Goal: Navigation & Orientation: Understand site structure

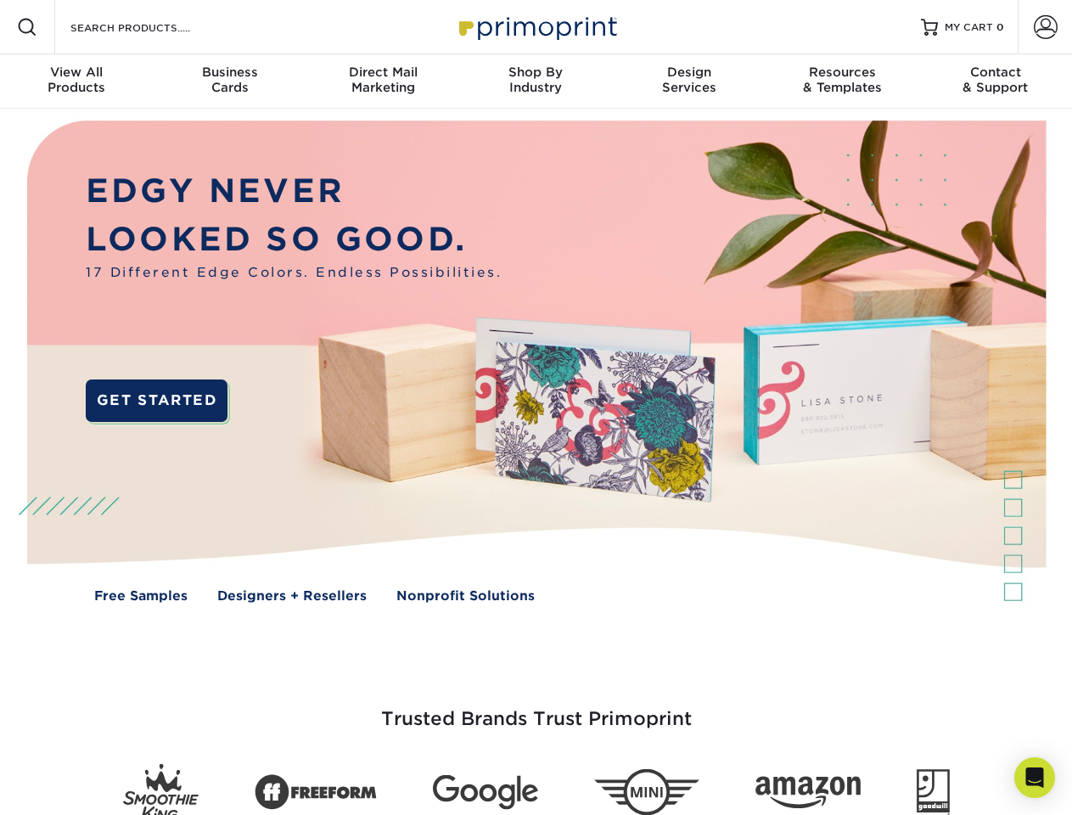
click at [536, 407] on img at bounding box center [535, 374] width 1061 height 531
click at [27, 27] on span at bounding box center [27, 27] width 20 height 20
click at [1045, 27] on span at bounding box center [1046, 27] width 24 height 24
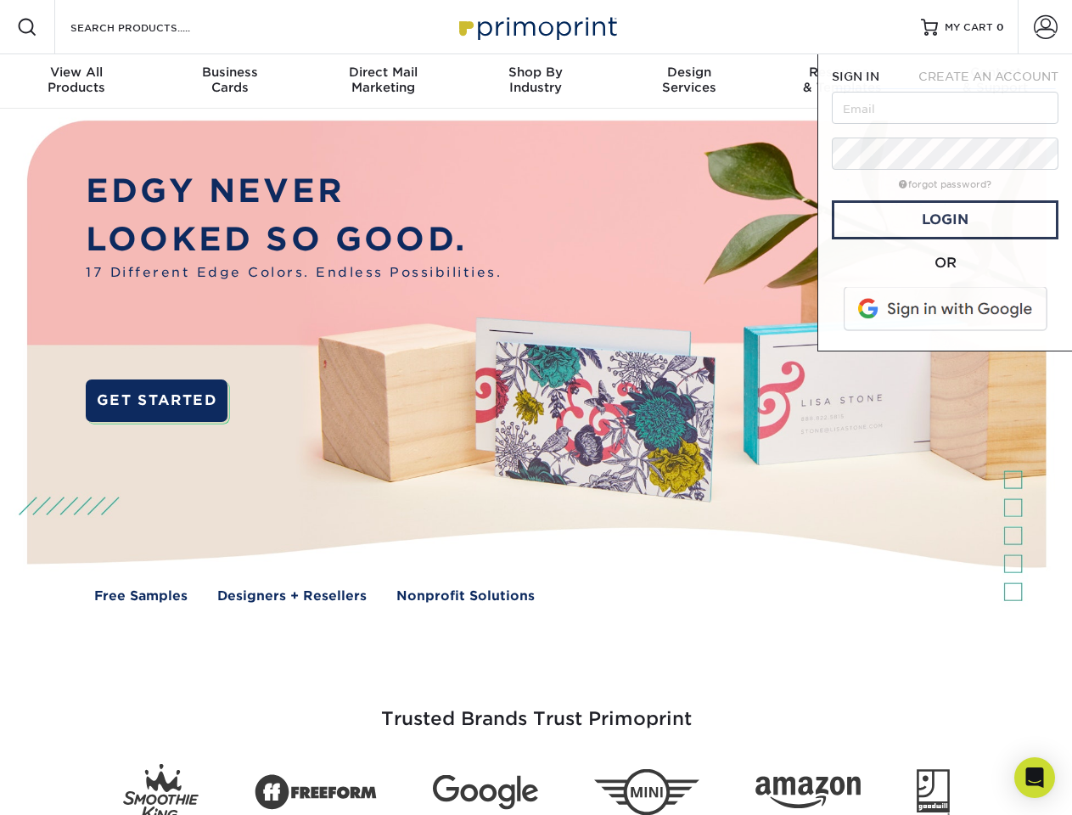
click at [76, 81] on div "View All Products" at bounding box center [76, 80] width 153 height 31
click at [229, 81] on div "Business Cards" at bounding box center [229, 80] width 153 height 31
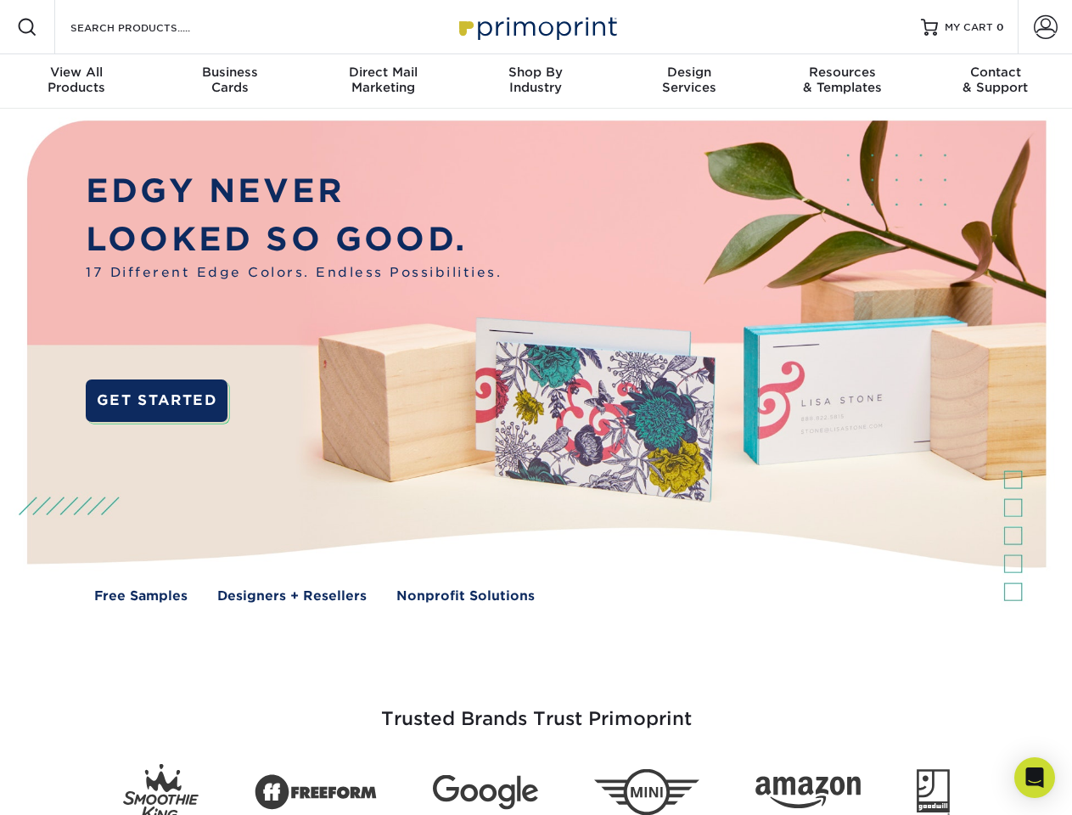
click at [383, 81] on div "Direct Mail Marketing" at bounding box center [382, 80] width 153 height 31
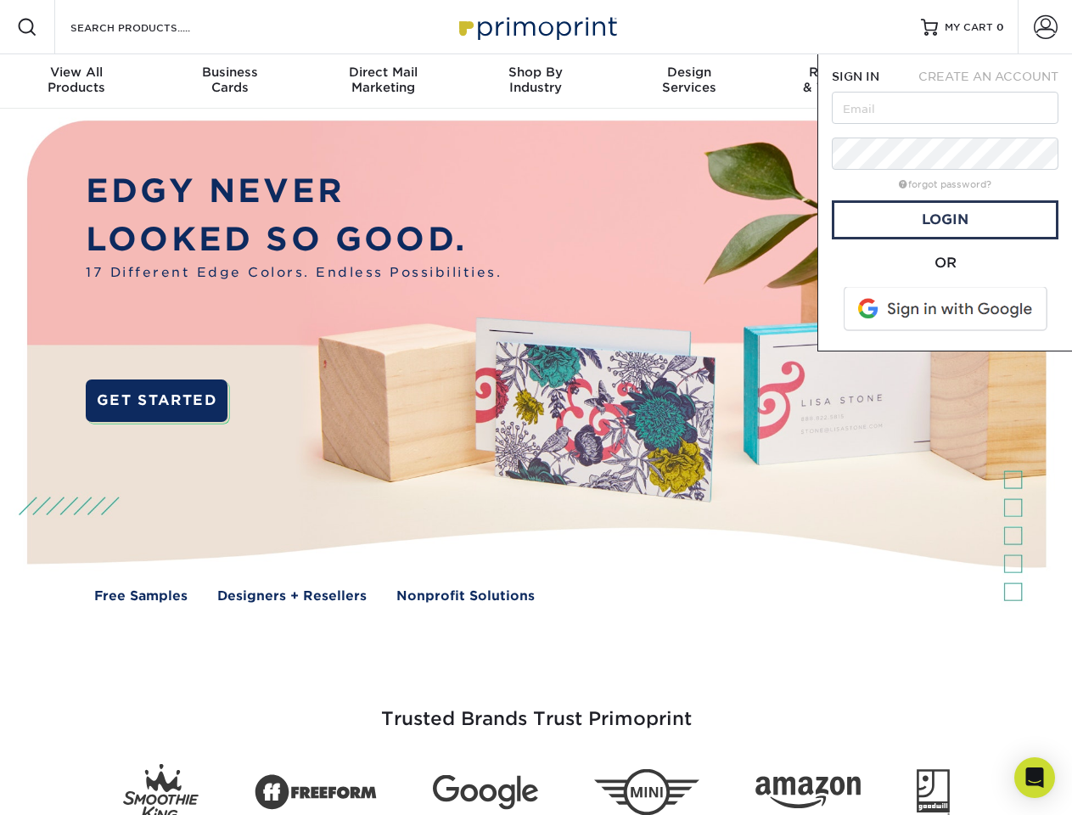
click at [536, 81] on div "Shop By Industry" at bounding box center [535, 80] width 153 height 31
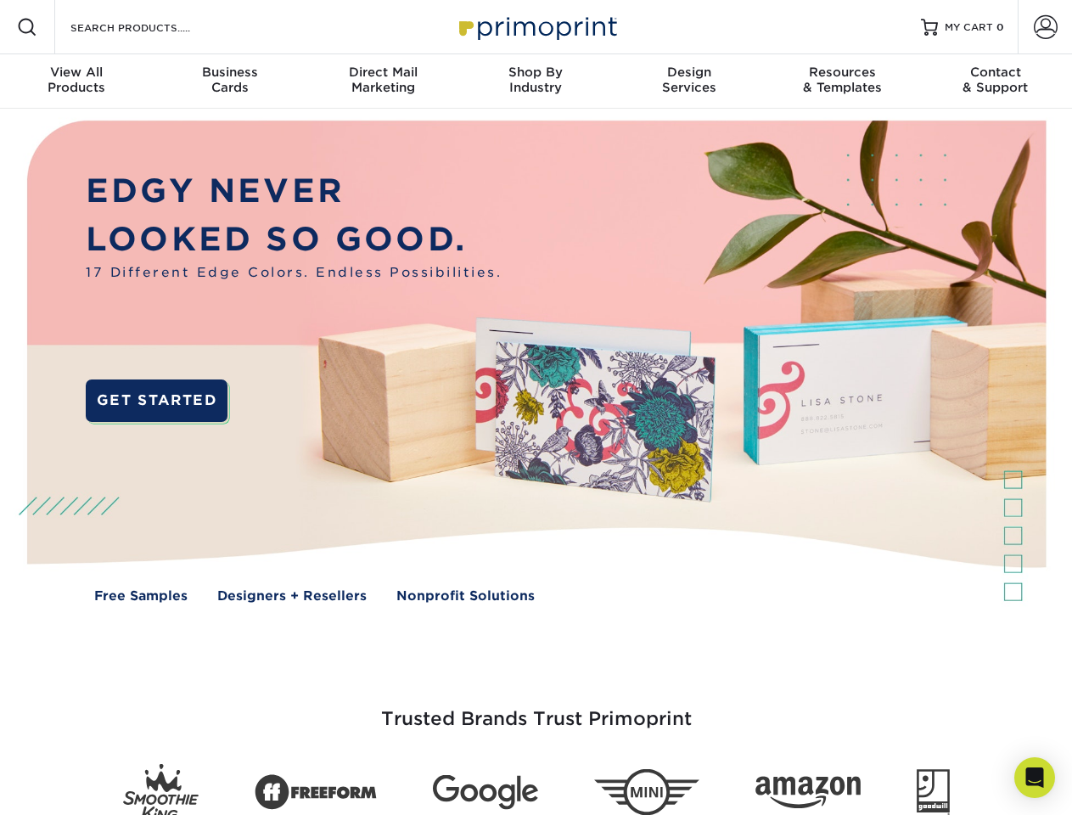
click at [689, 81] on div "Design Services" at bounding box center [689, 80] width 153 height 31
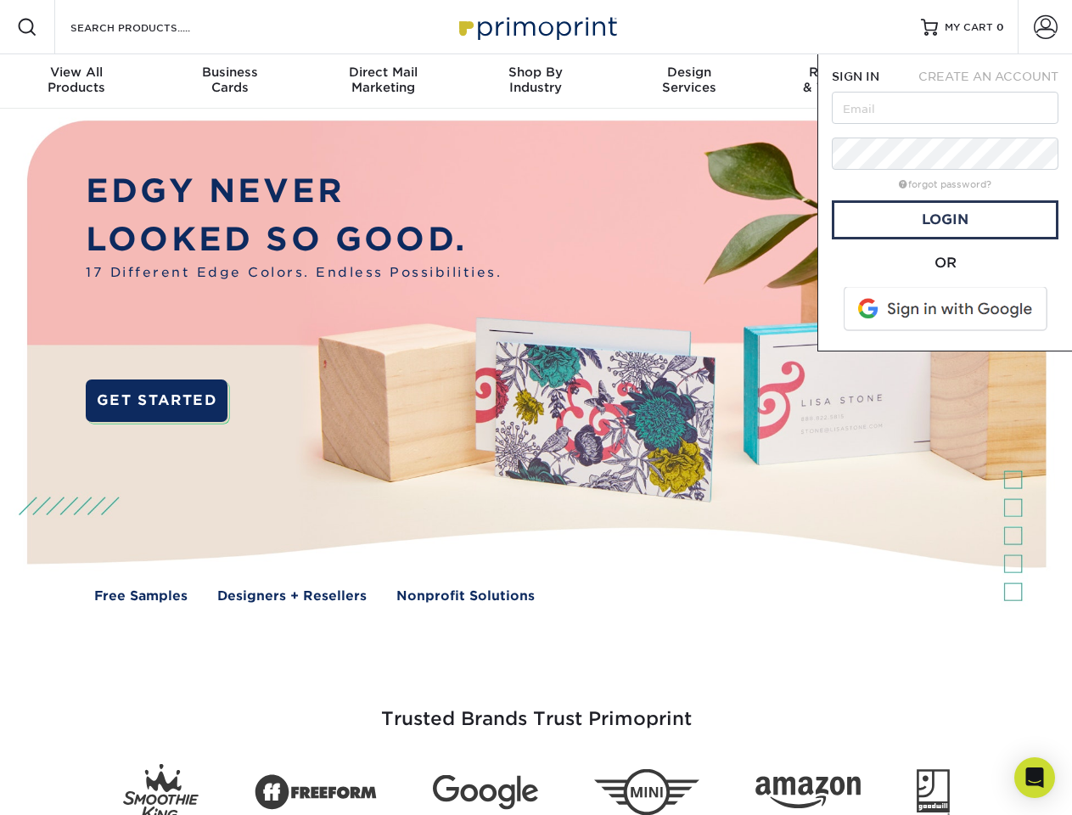
click at [842, 81] on span "SIGN IN" at bounding box center [856, 77] width 48 height 14
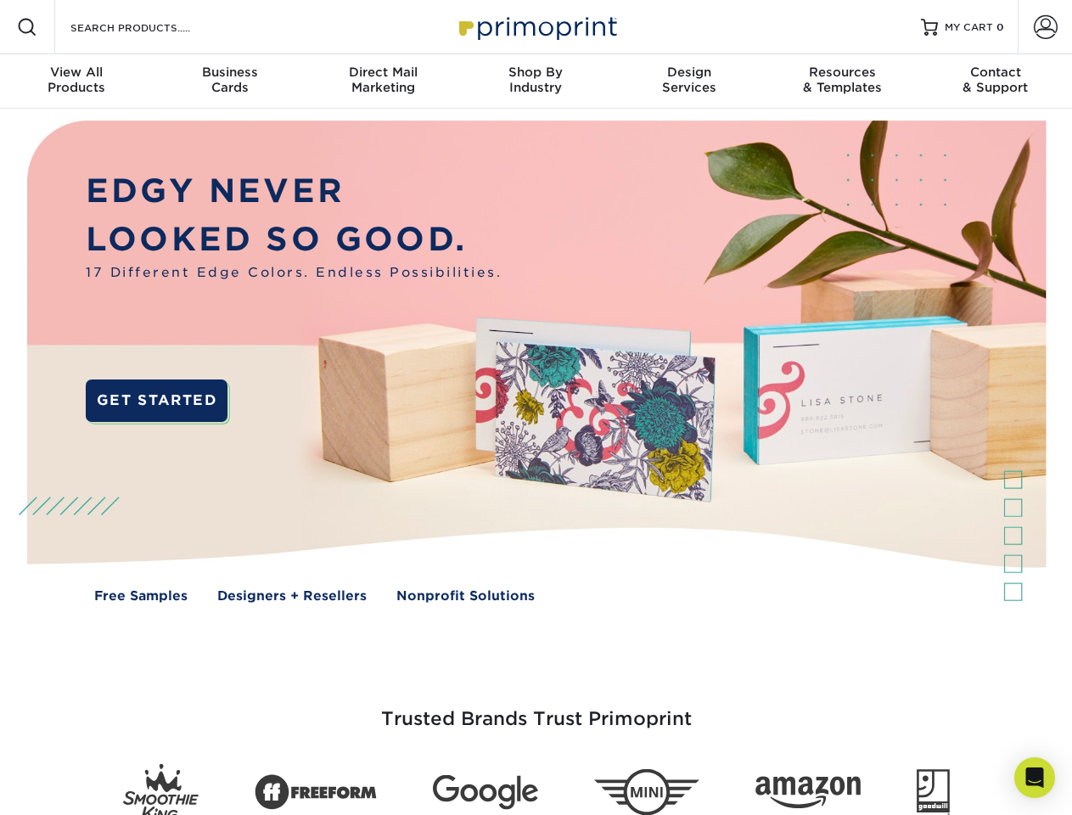
click at [996, 81] on div "Contact & Support" at bounding box center [995, 80] width 153 height 31
